Goal: Information Seeking & Learning: Learn about a topic

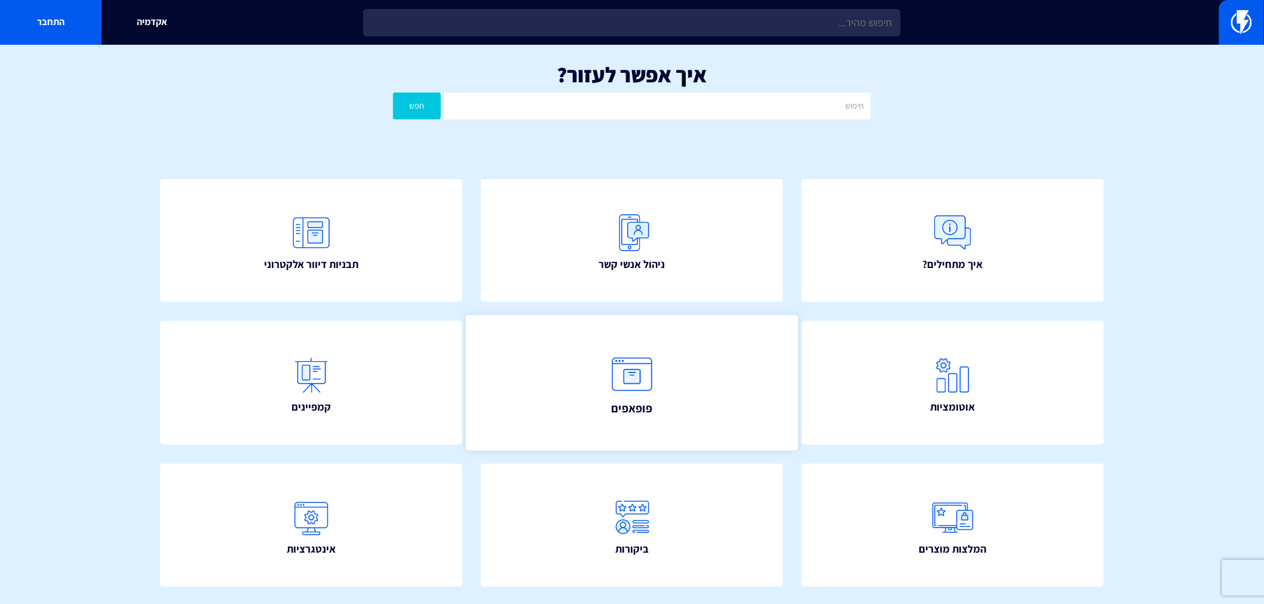
click at [697, 388] on link "פופאפים" at bounding box center [632, 383] width 332 height 136
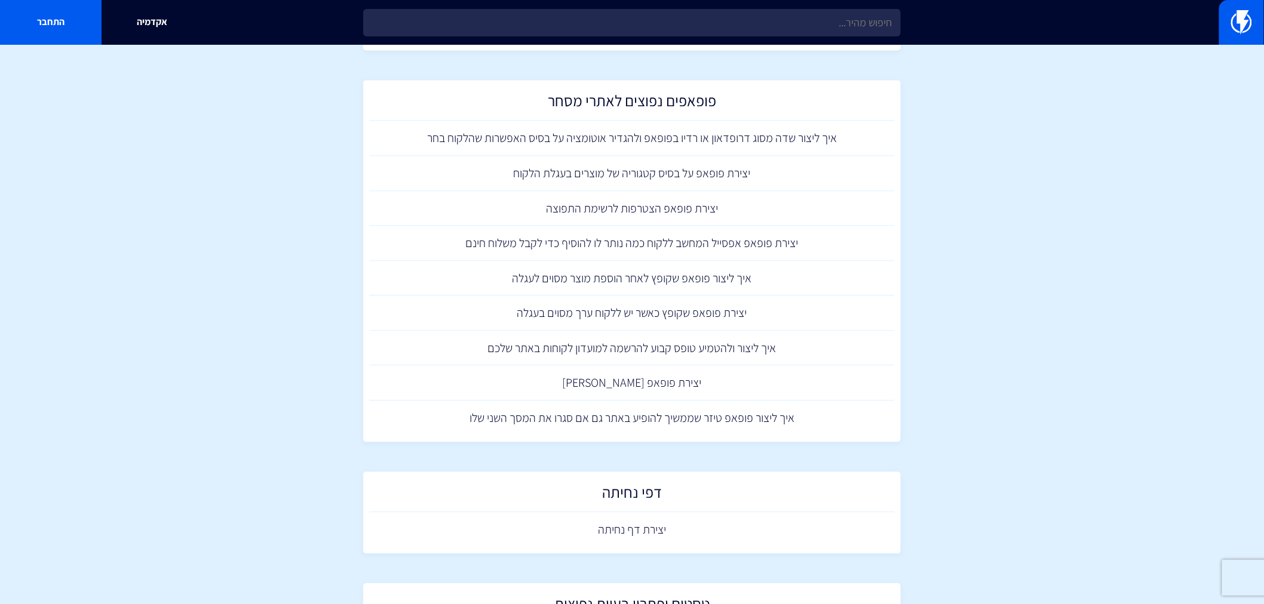
scroll to position [1095, 0]
click at [647, 281] on link "איך ליצור פופאפ שקופץ לאחר הוספת מוצר מסוים לעגלה" at bounding box center [632, 277] width 526 height 35
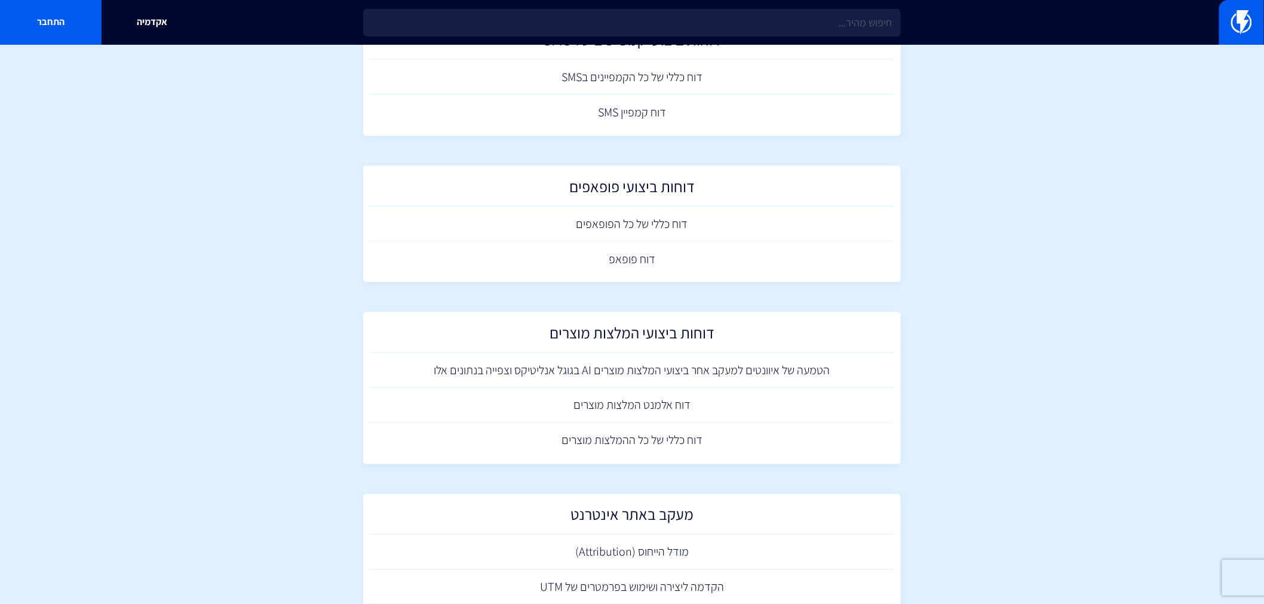
scroll to position [667, 0]
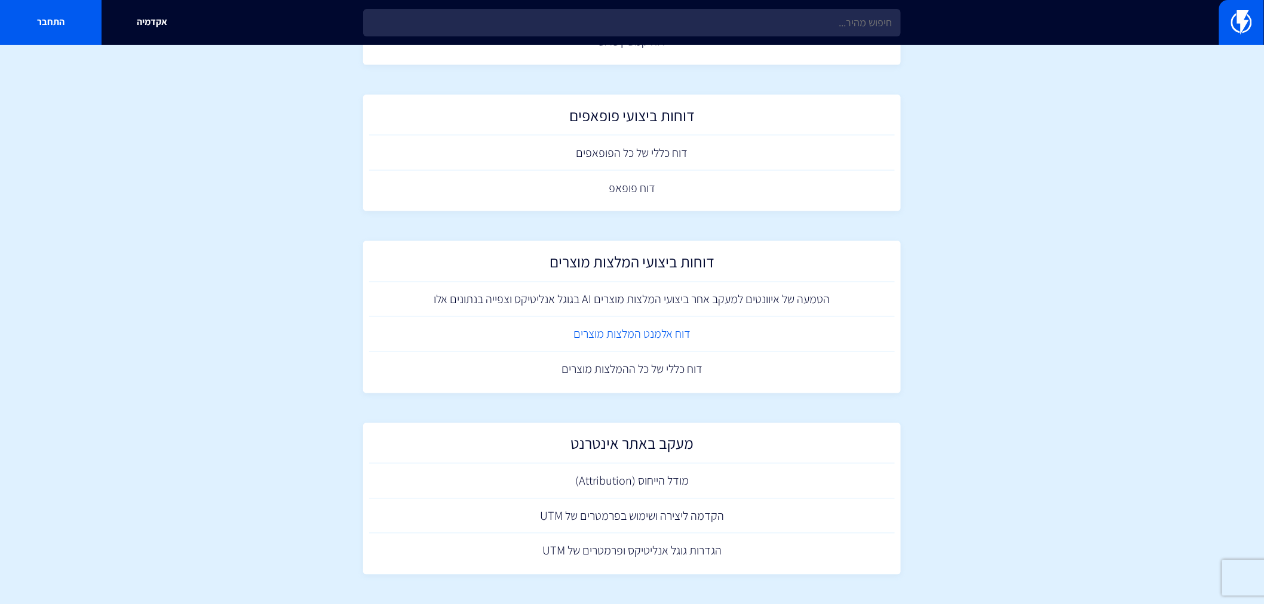
click at [624, 337] on link "דוח אלמנט המלצות מוצרים" at bounding box center [632, 334] width 526 height 35
click at [678, 366] on link "דוח כללי של כל ההמלצות מוצרים" at bounding box center [632, 369] width 526 height 35
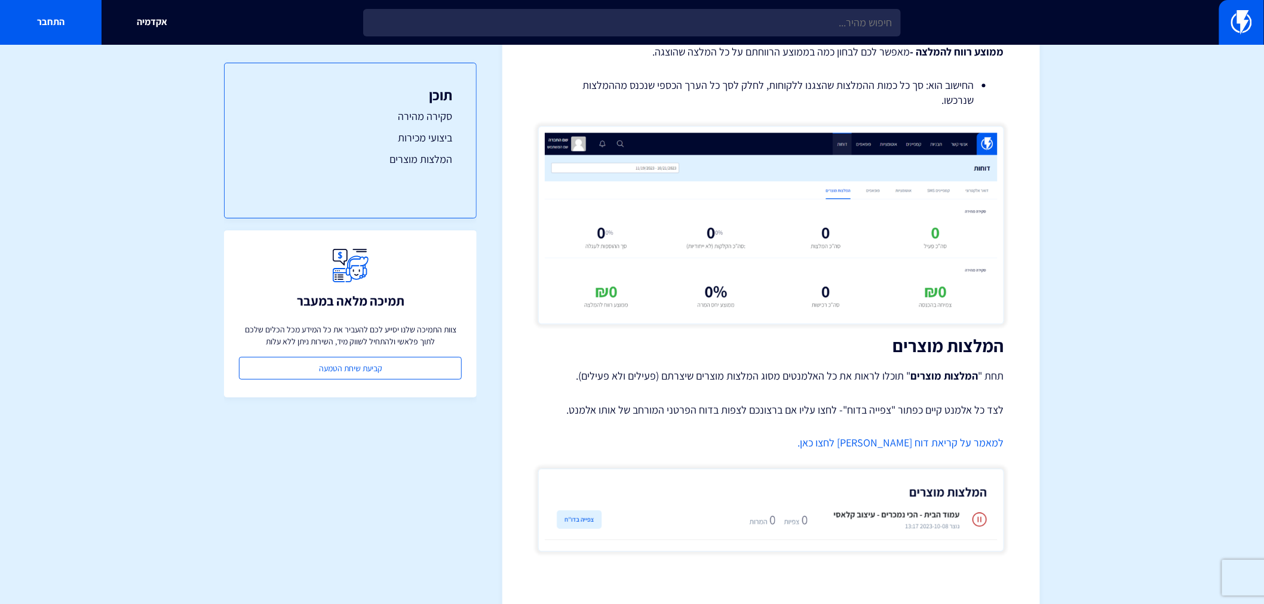
scroll to position [1106, 0]
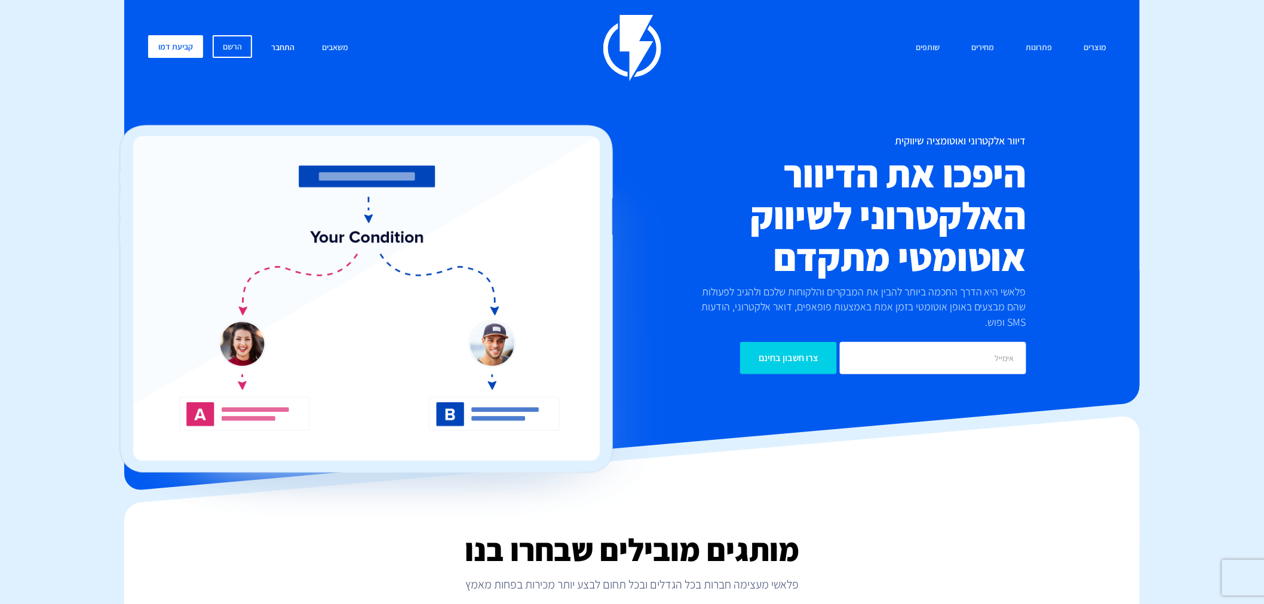
click at [289, 39] on link "התחבר" at bounding box center [282, 48] width 41 height 26
